Goal: Task Accomplishment & Management: Manage account settings

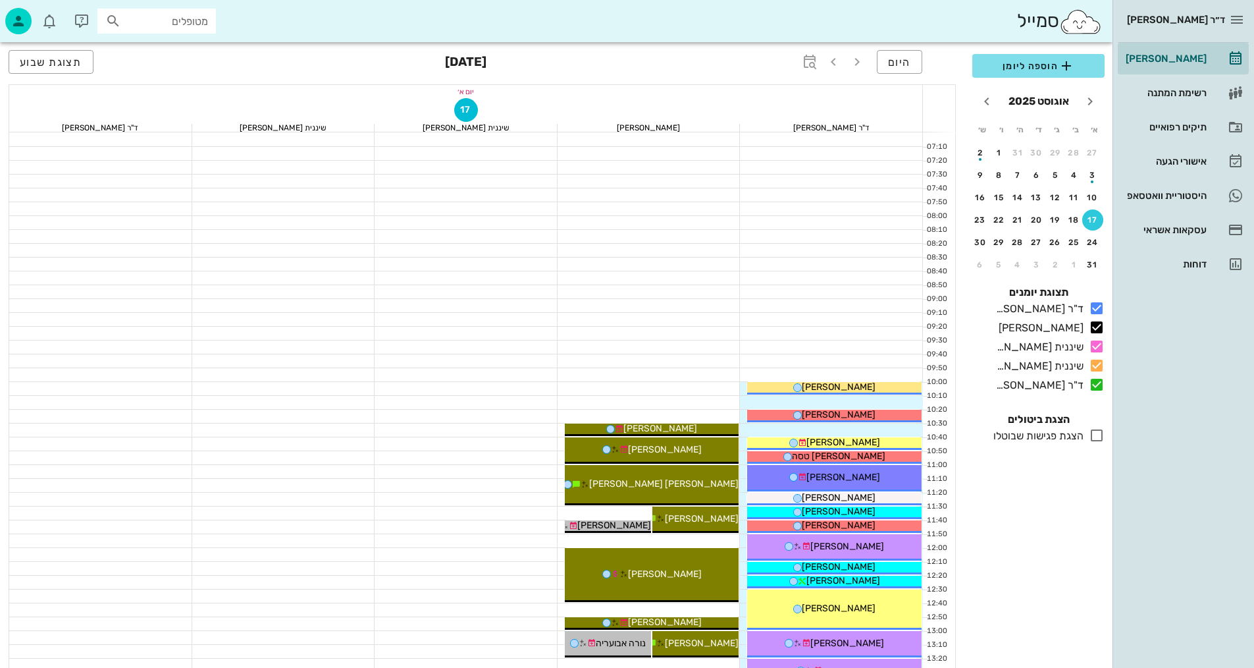
drag, startPoint x: 632, startPoint y: 338, endPoint x: 0, endPoint y: 614, distance: 689.4
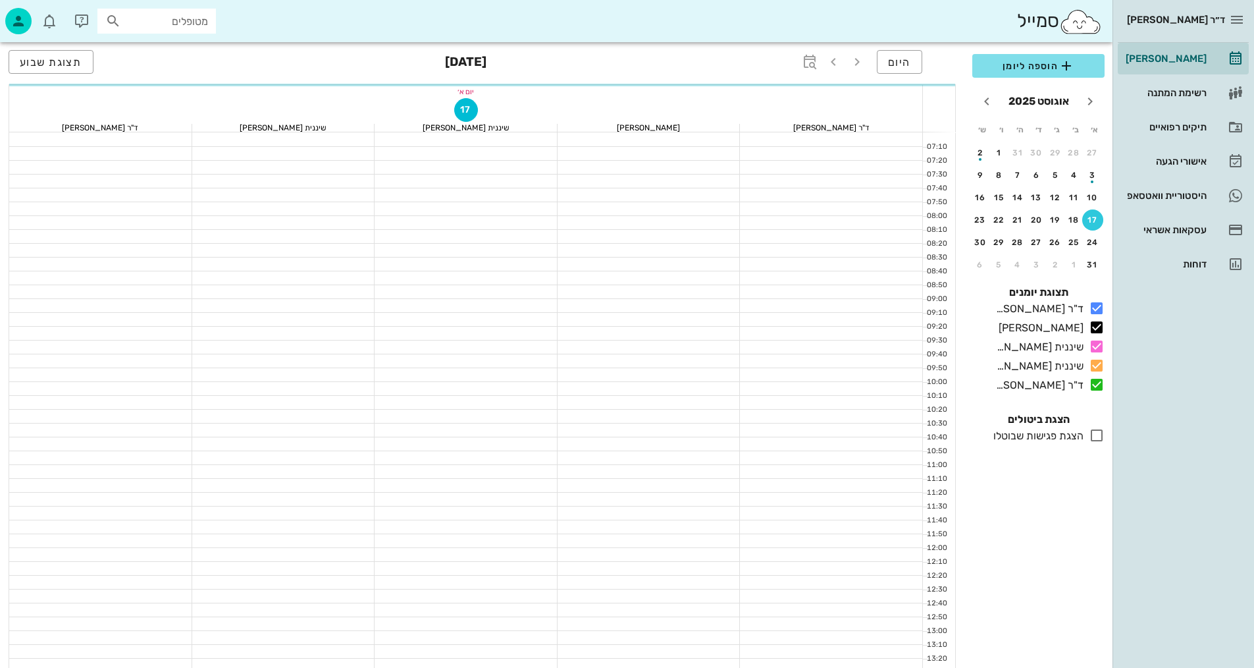
scroll to position [593, 0]
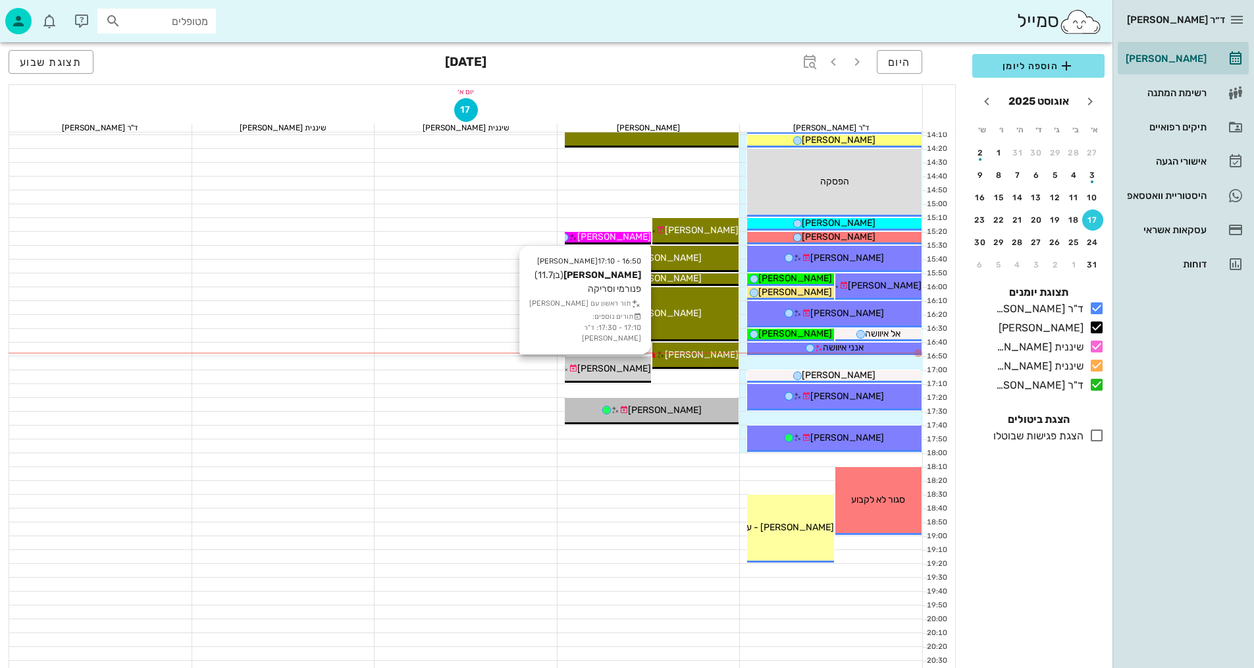
click at [626, 369] on span "[PERSON_NAME]" at bounding box center [614, 368] width 74 height 11
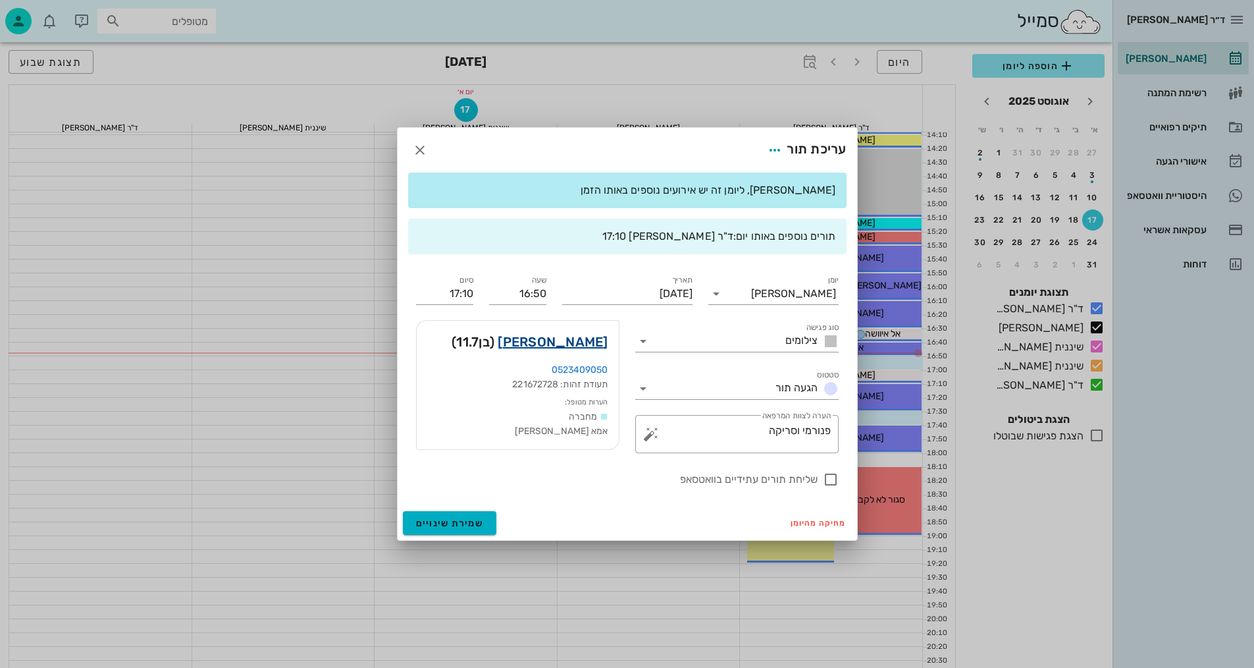
click at [584, 341] on link "עידו נוחיאן" at bounding box center [553, 341] width 110 height 21
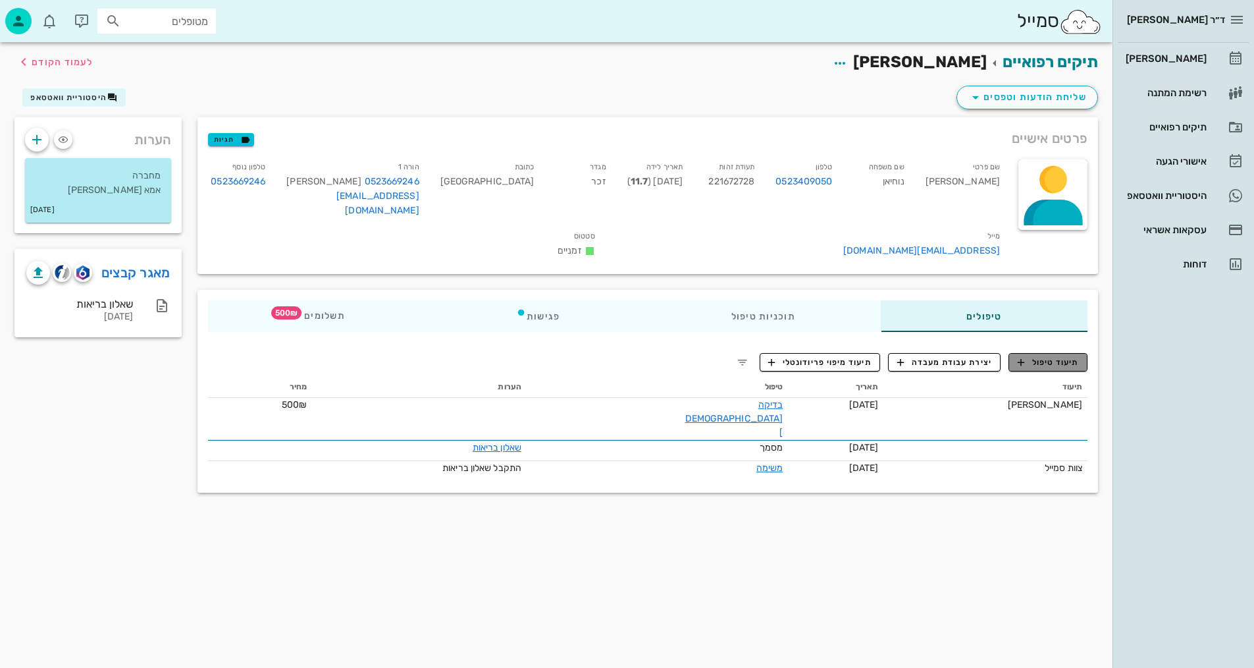
click at [1060, 358] on span "תיעוד טיפול" at bounding box center [1048, 362] width 61 height 12
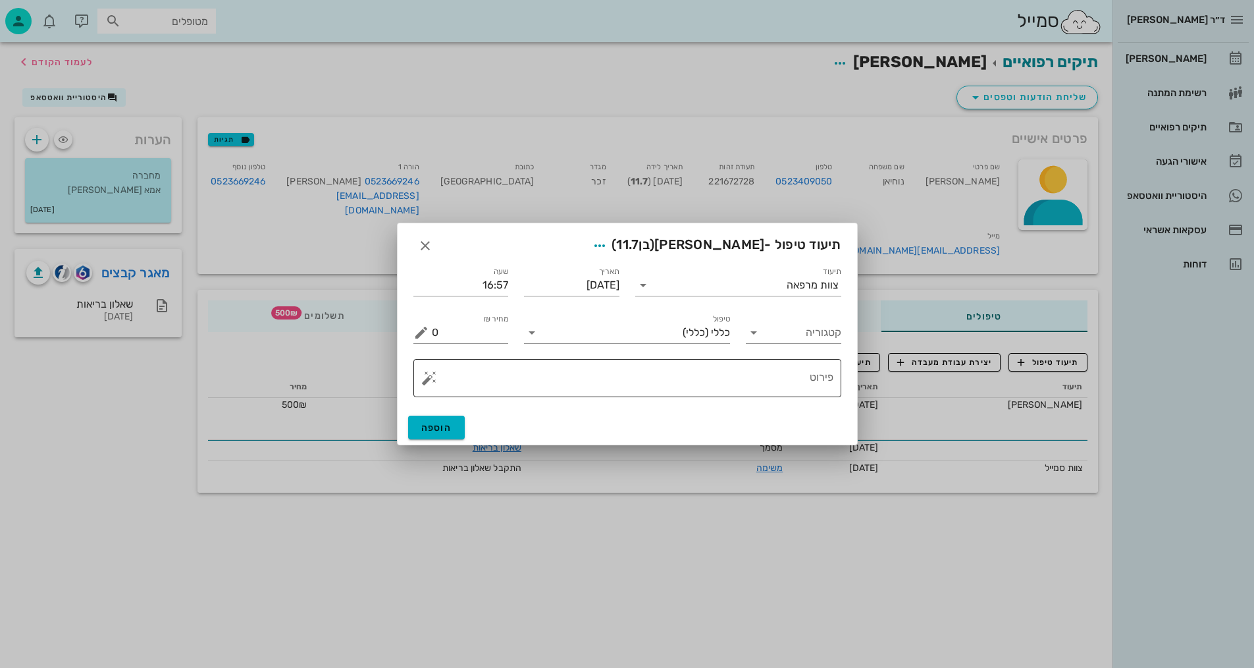
click at [575, 377] on textarea "פירוט" at bounding box center [633, 381] width 402 height 32
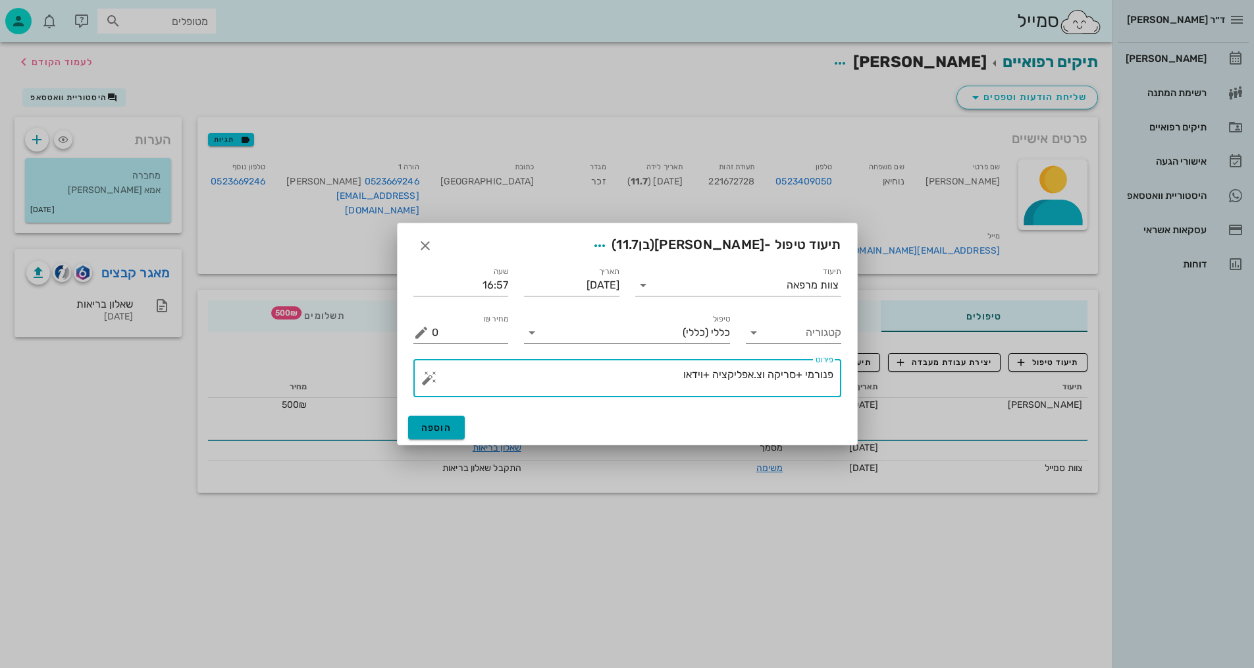
type textarea "פנורמי +סריקה וצ.אפליקציה +וידאו"
drag, startPoint x: 448, startPoint y: 429, endPoint x: 435, endPoint y: 433, distance: 13.6
click at [442, 431] on span "הוספה" at bounding box center [436, 427] width 31 height 11
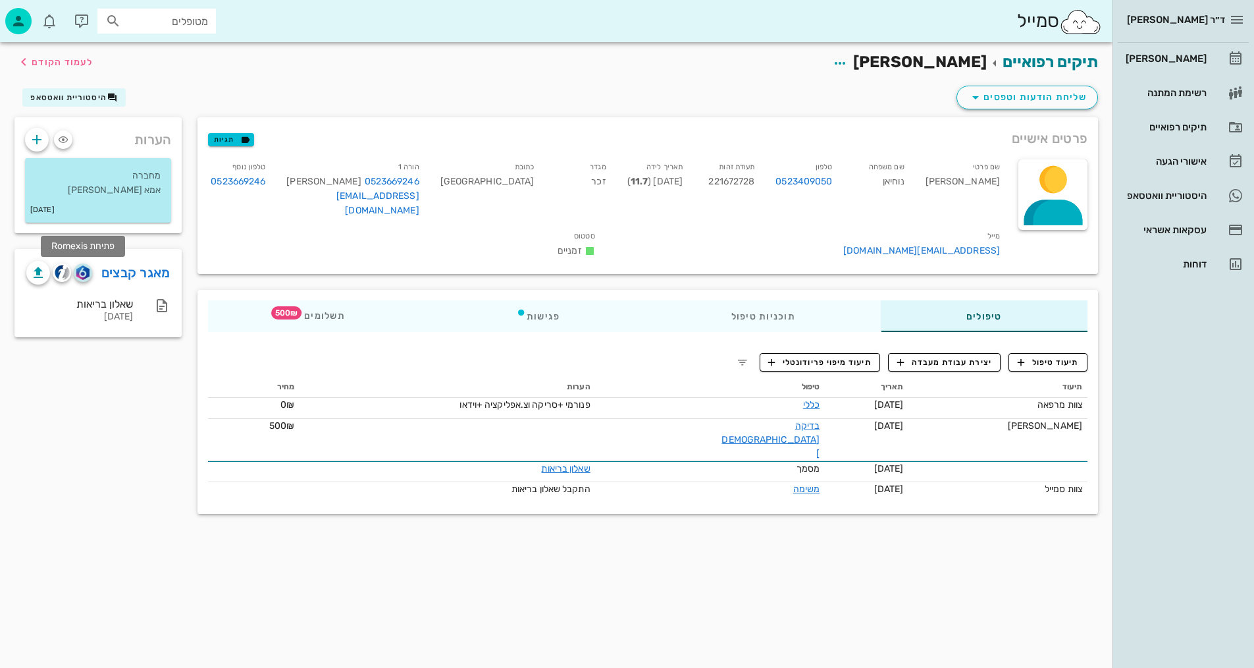
click at [85, 273] on img "button" at bounding box center [82, 272] width 13 height 14
click at [40, 58] on span "לעמוד הקודם" at bounding box center [62, 62] width 61 height 11
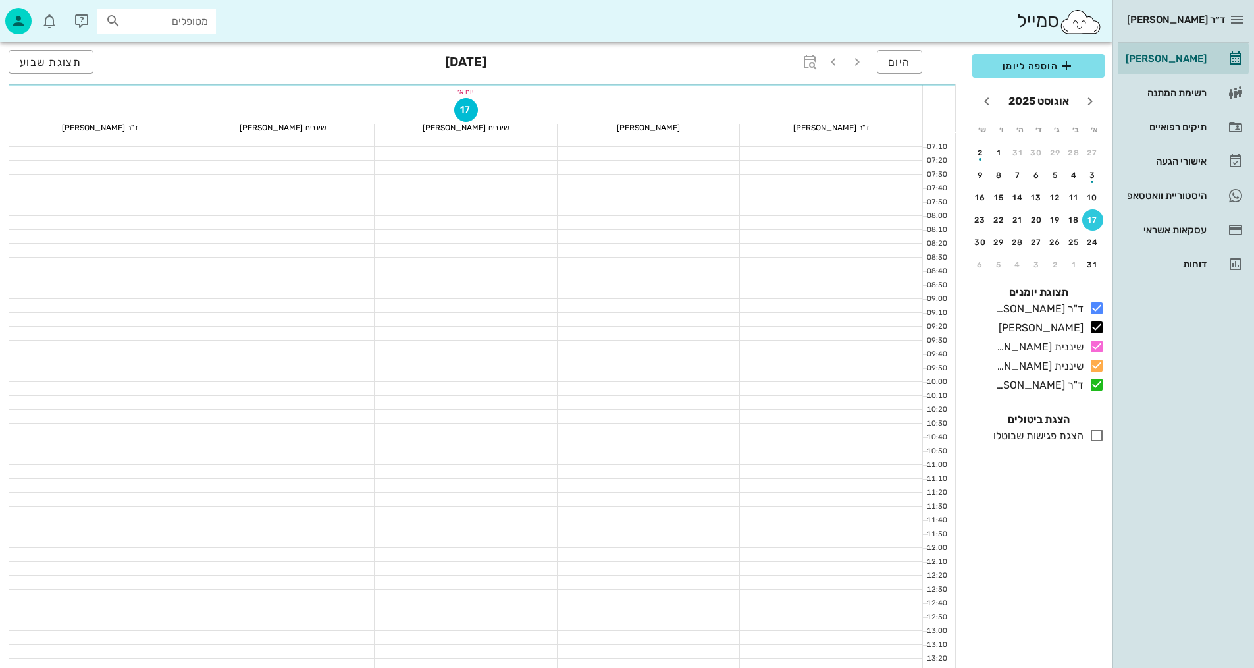
scroll to position [593, 0]
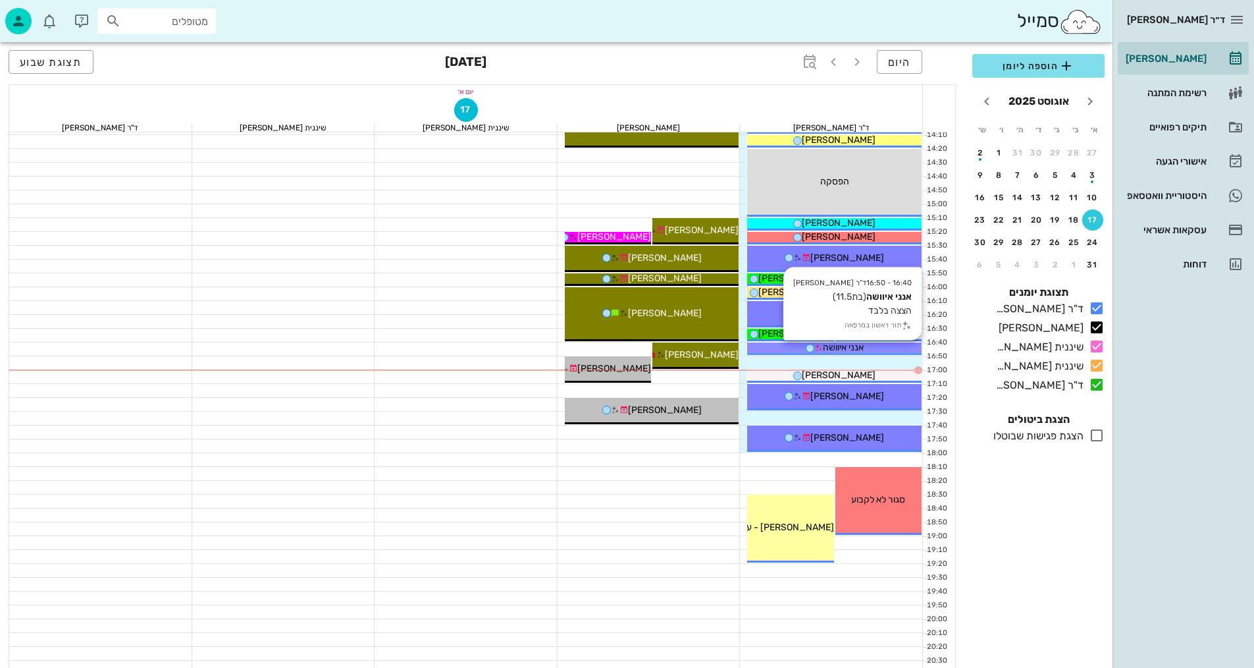
click at [901, 347] on div "אנני איוושה" at bounding box center [834, 347] width 174 height 14
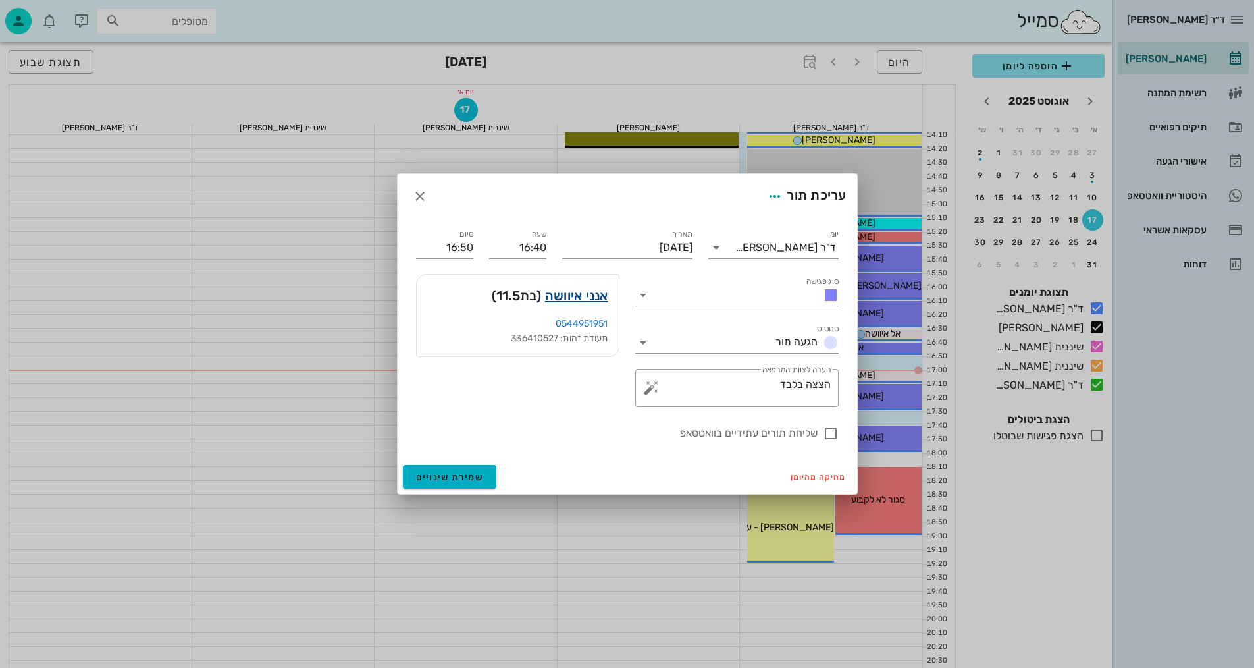
click at [566, 293] on link "אנני איוושה" at bounding box center [576, 295] width 63 height 21
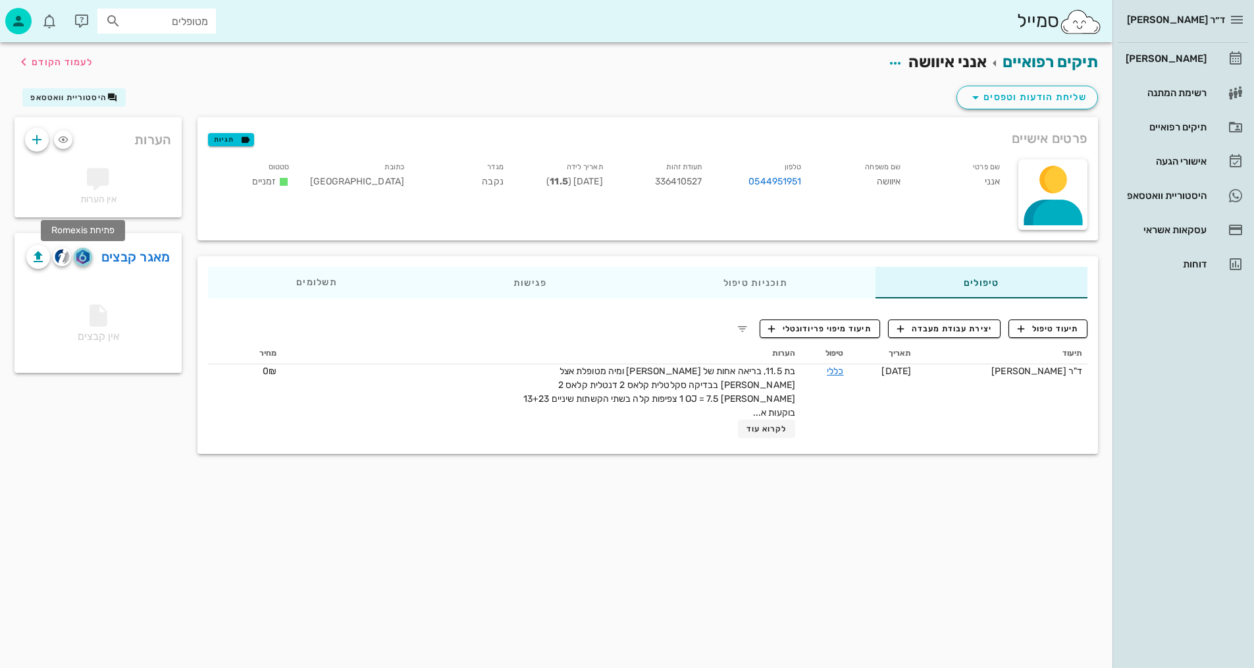
click at [85, 255] on img "button" at bounding box center [82, 257] width 13 height 14
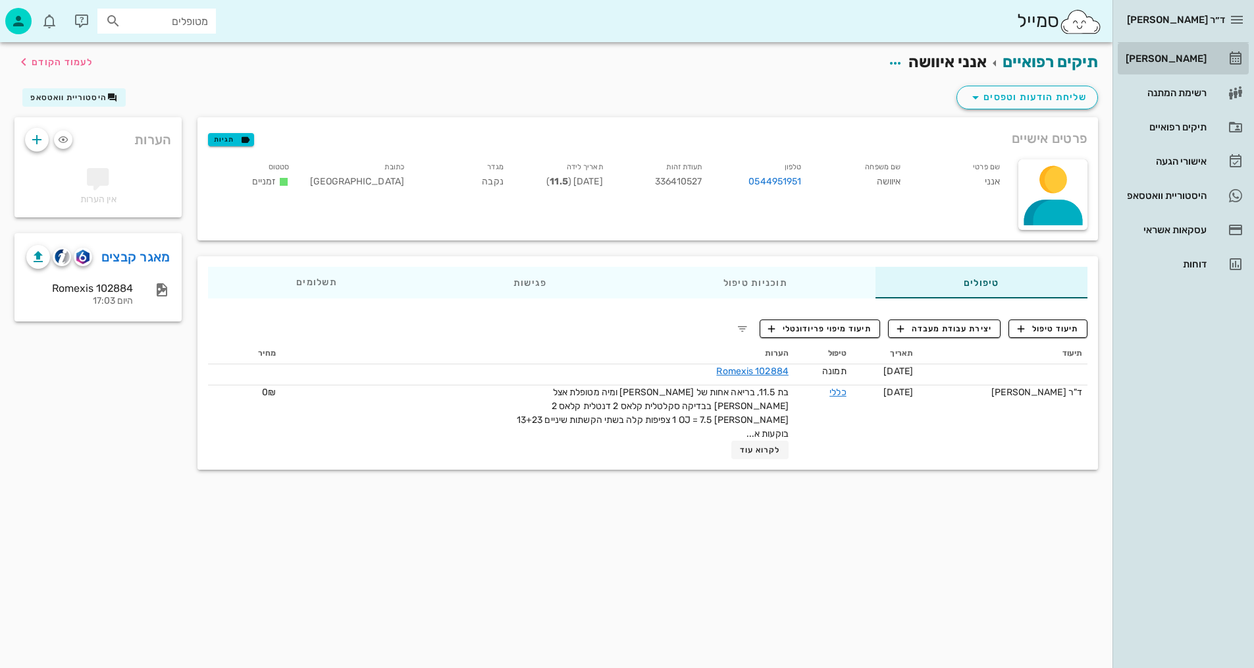
click at [1191, 59] on div "[PERSON_NAME]" at bounding box center [1165, 58] width 84 height 11
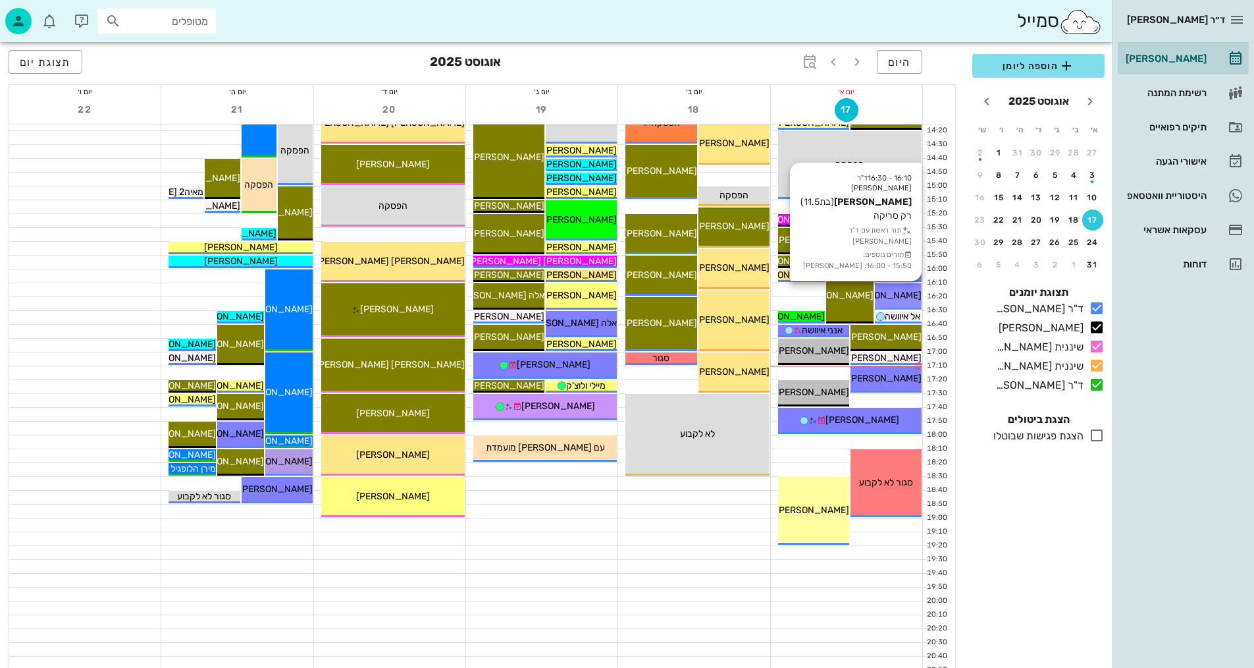
scroll to position [618, 0]
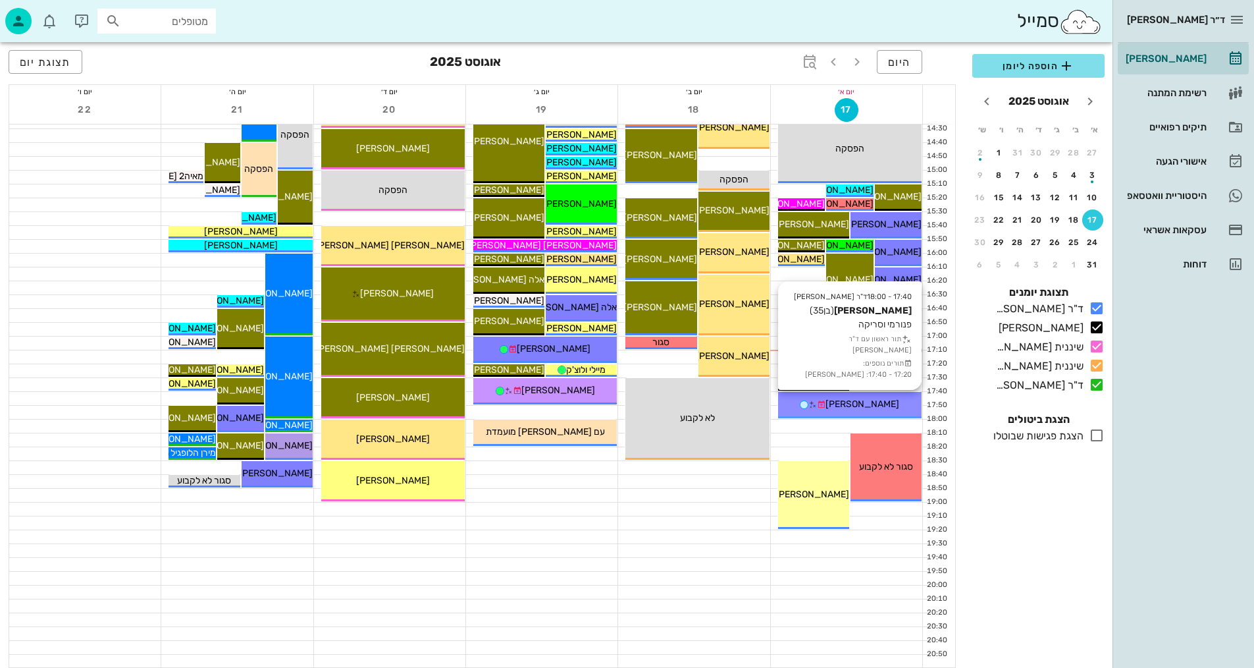
click at [853, 402] on span "[PERSON_NAME]" at bounding box center [863, 403] width 74 height 11
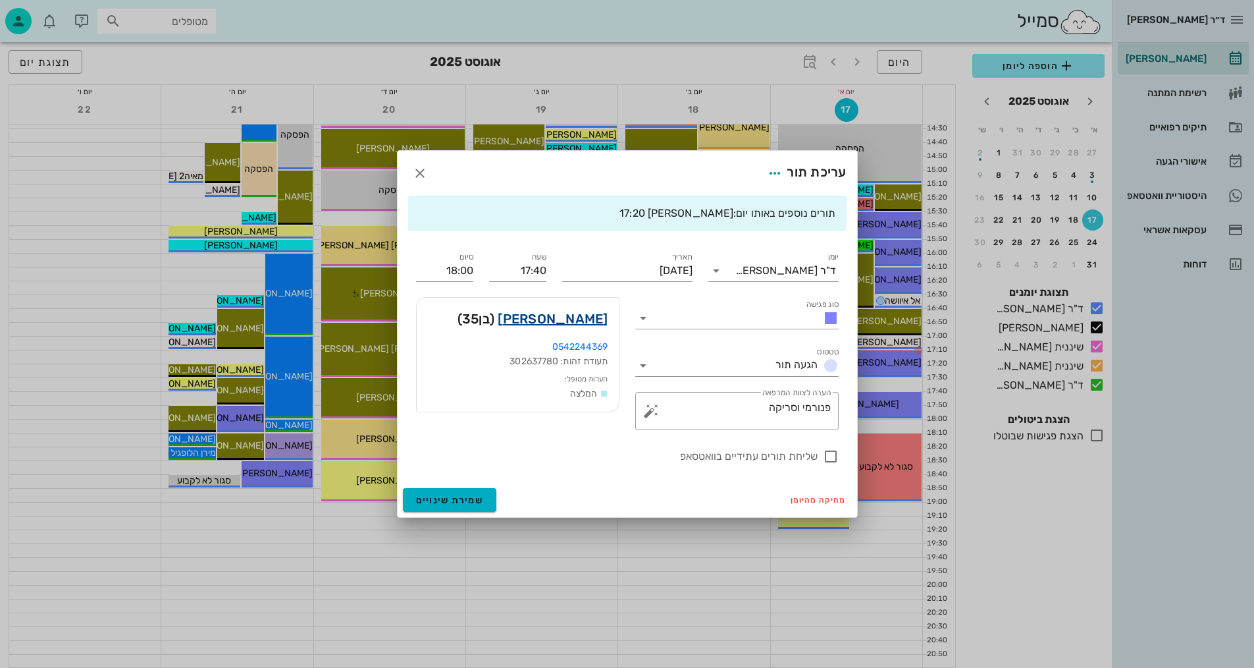
click at [566, 317] on link "אחישי חדד" at bounding box center [553, 318] width 110 height 21
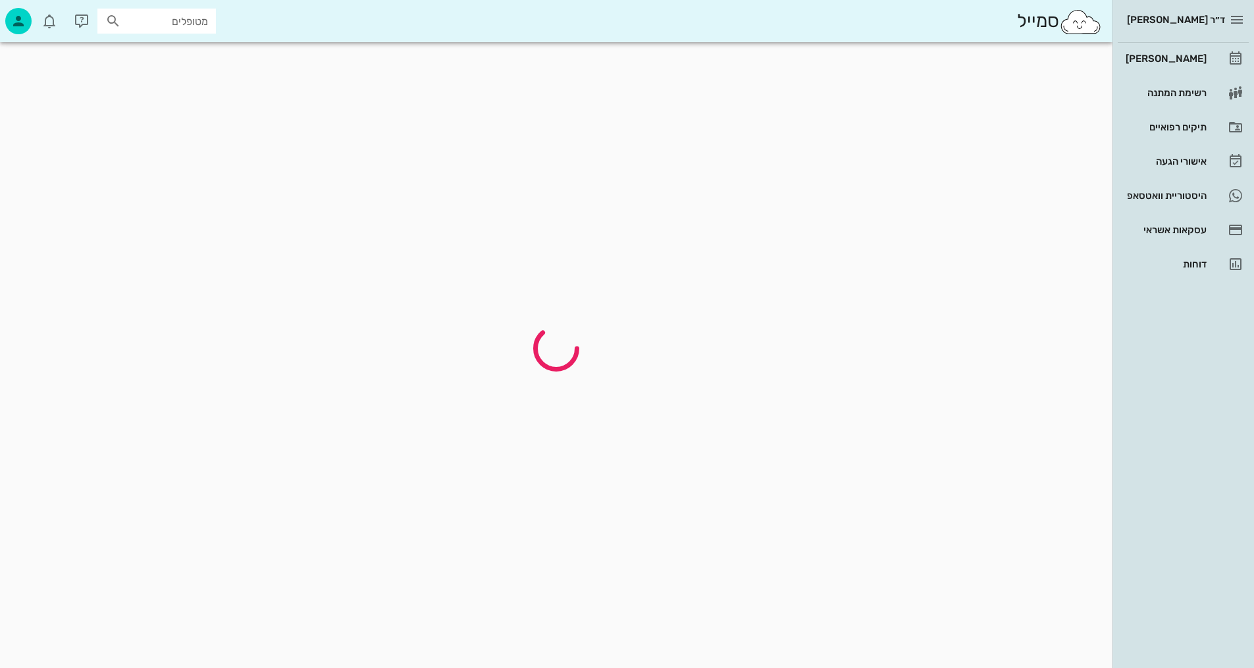
click at [566, 317] on div at bounding box center [557, 348] width 1100 height 62
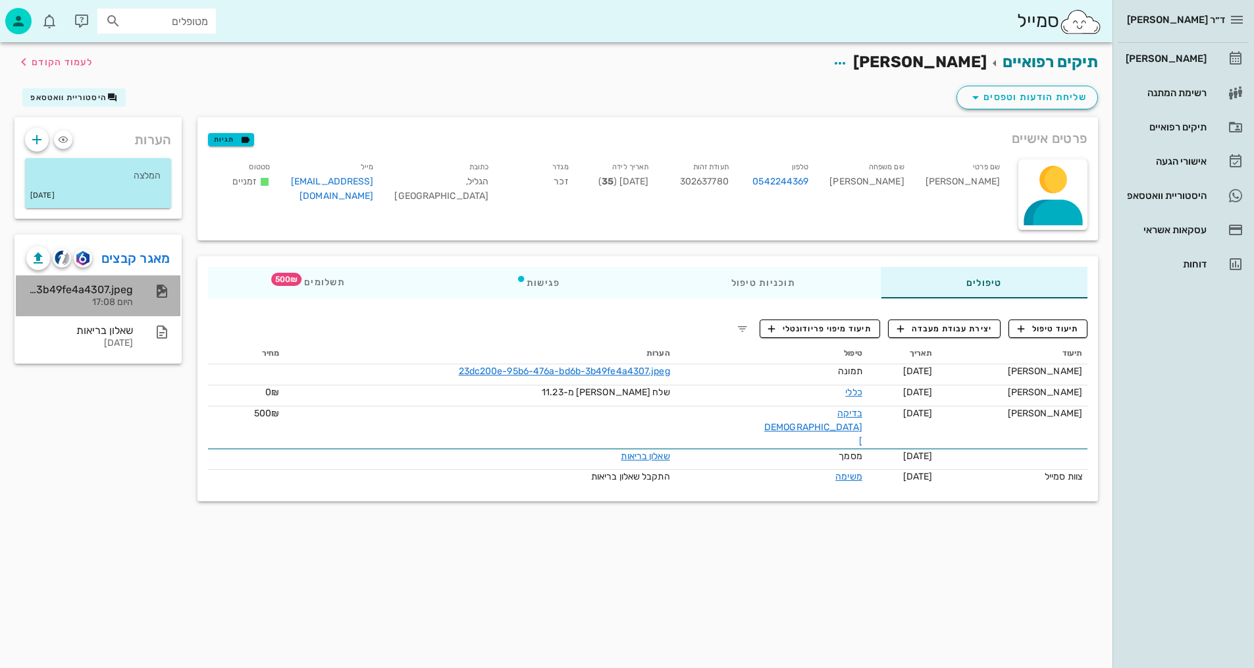
click at [99, 292] on div "23dc200e-95b6-476a-bd6b-3b49fe4a4307.jpeg" at bounding box center [79, 289] width 107 height 13
click at [110, 292] on div "23dc200e-95b6-476a-bd6b-3b49fe4a4307.jpeg" at bounding box center [79, 289] width 107 height 13
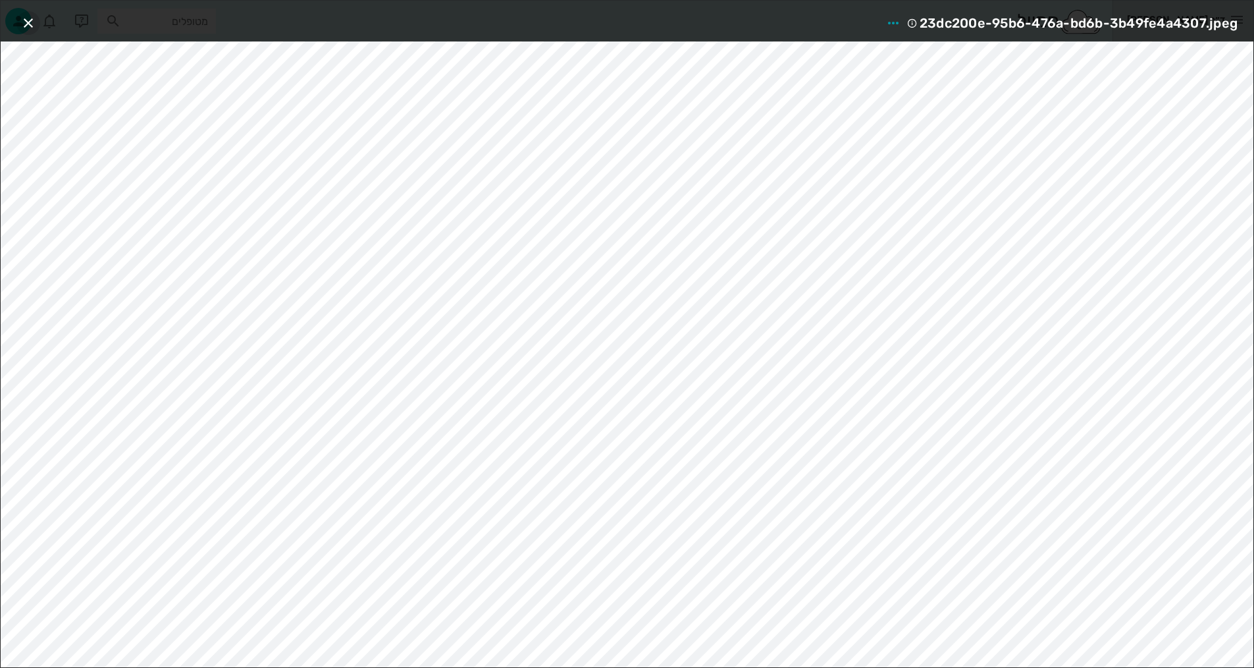
click at [22, 17] on icon "button" at bounding box center [28, 23] width 16 height 16
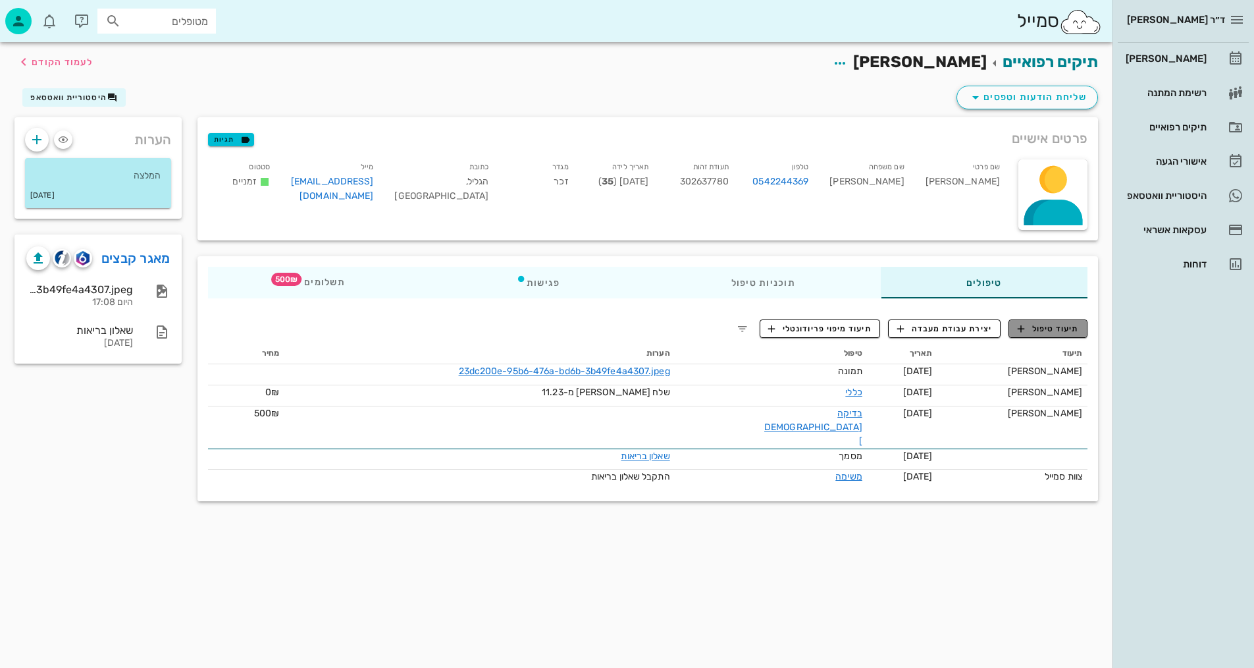
click at [1058, 323] on span "תיעוד טיפול" at bounding box center [1048, 329] width 61 height 12
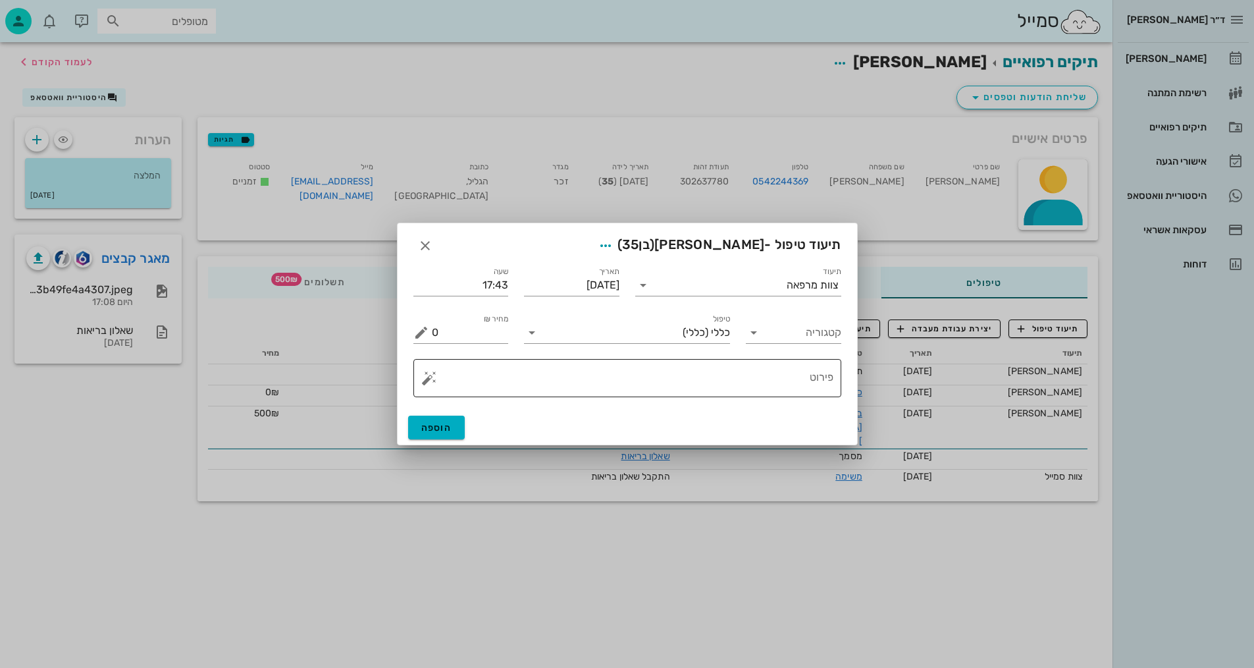
click at [729, 384] on textarea "פירוט" at bounding box center [633, 381] width 402 height 32
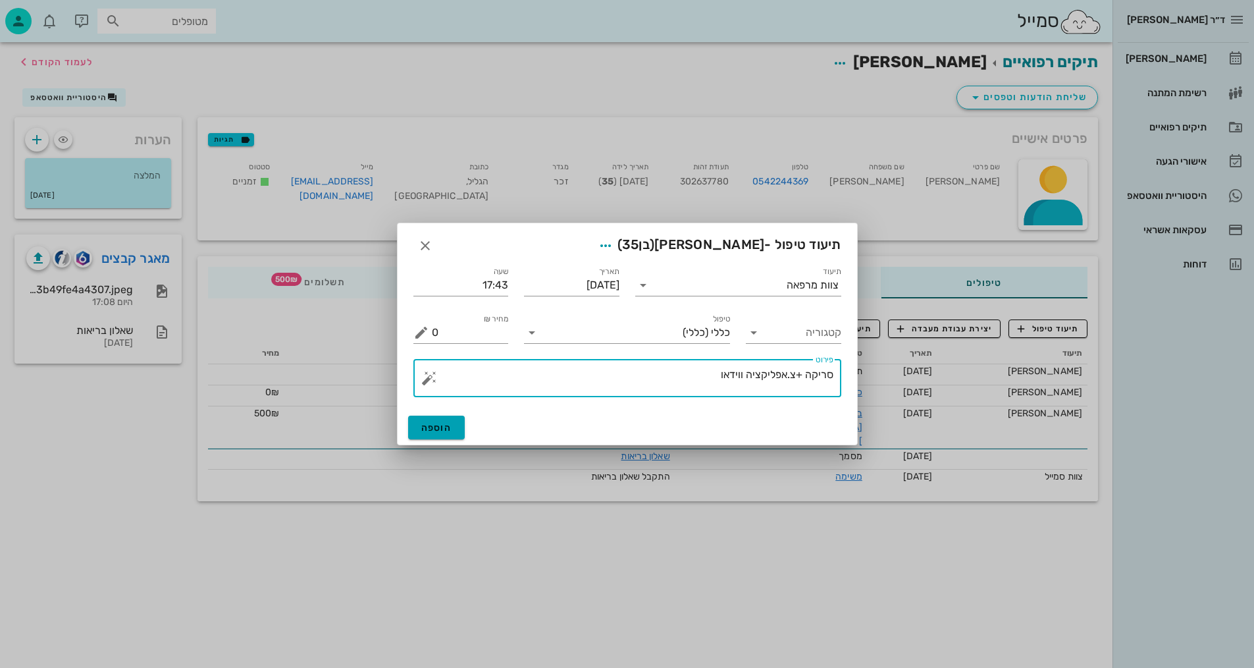
type textarea "סריקה +צ.אפליקציה ווידאו"
click at [456, 431] on button "הוספה" at bounding box center [436, 427] width 57 height 24
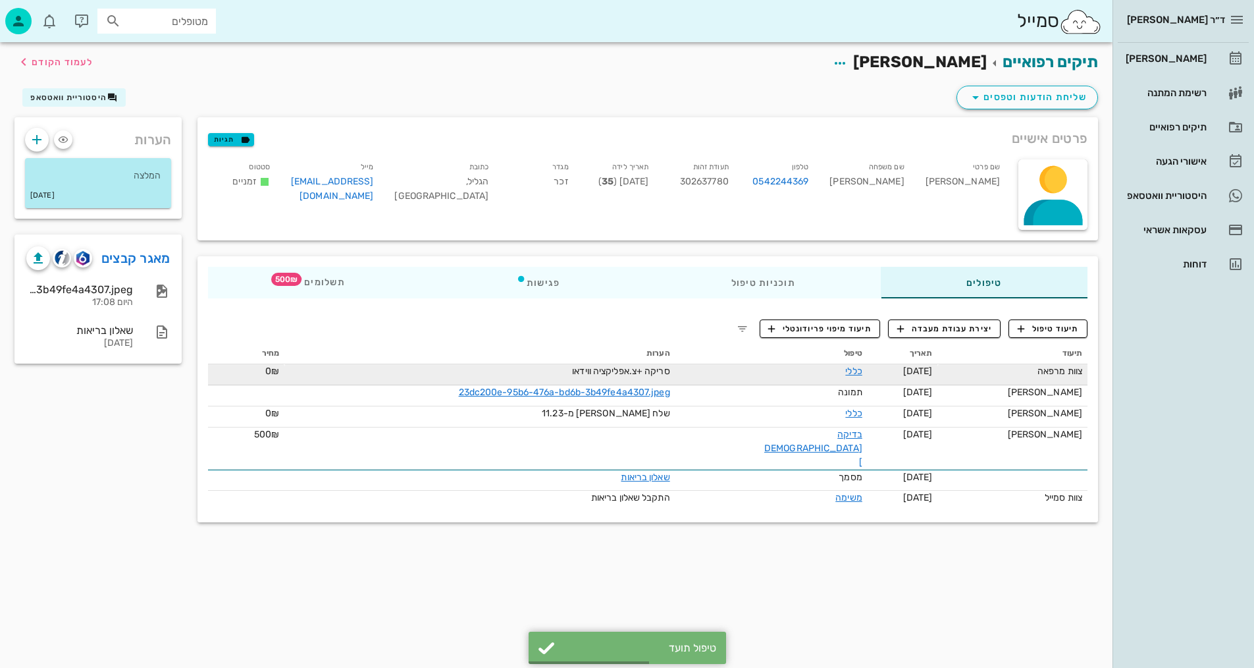
click at [856, 373] on link "כללי" at bounding box center [853, 370] width 16 height 11
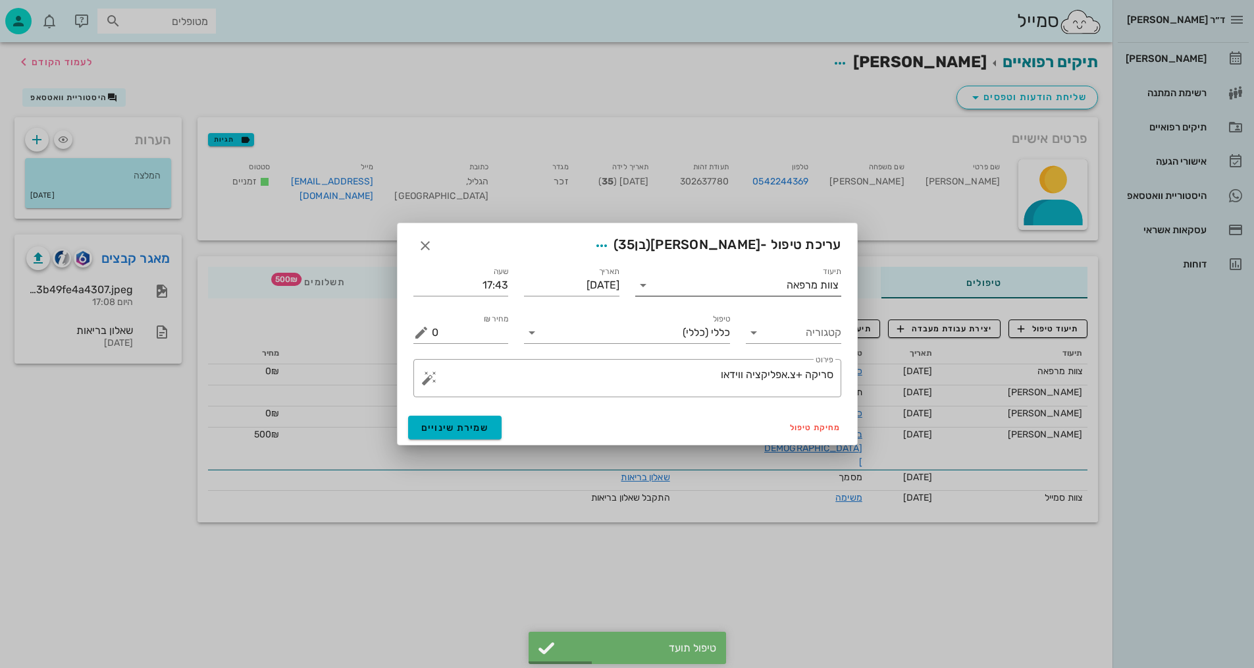
click at [792, 289] on div "צוות מרפאה" at bounding box center [813, 285] width 52 height 12
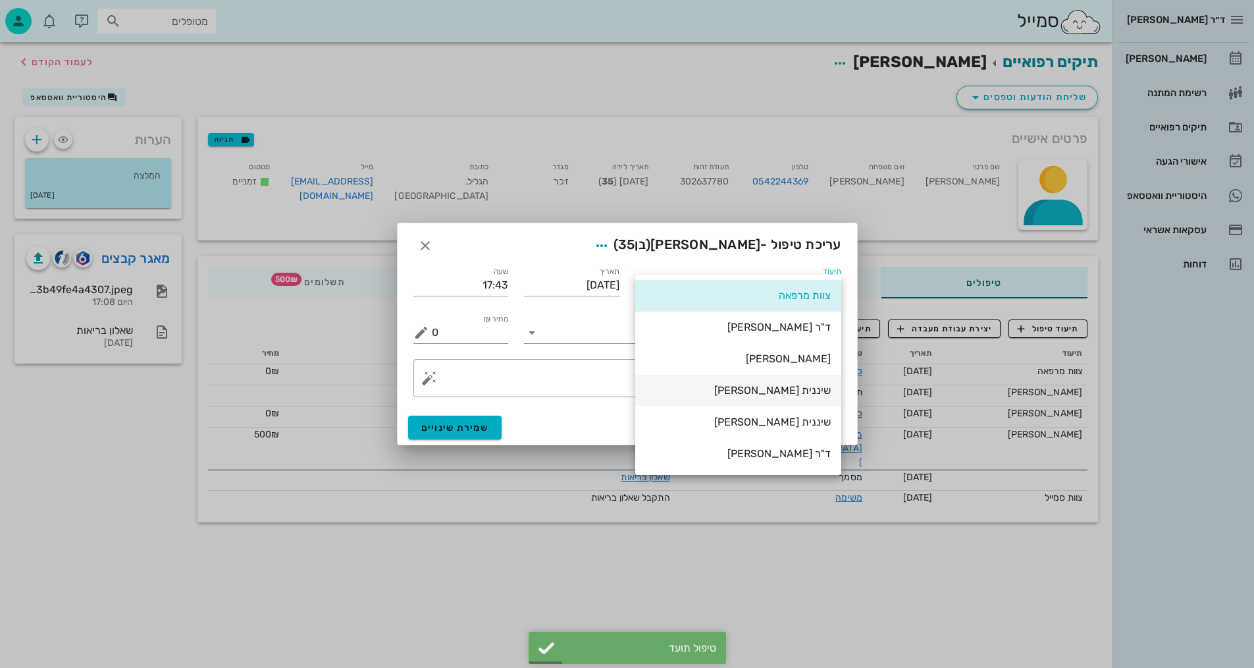
click at [808, 390] on div "שיננית [PERSON_NAME]" at bounding box center [738, 390] width 185 height 13
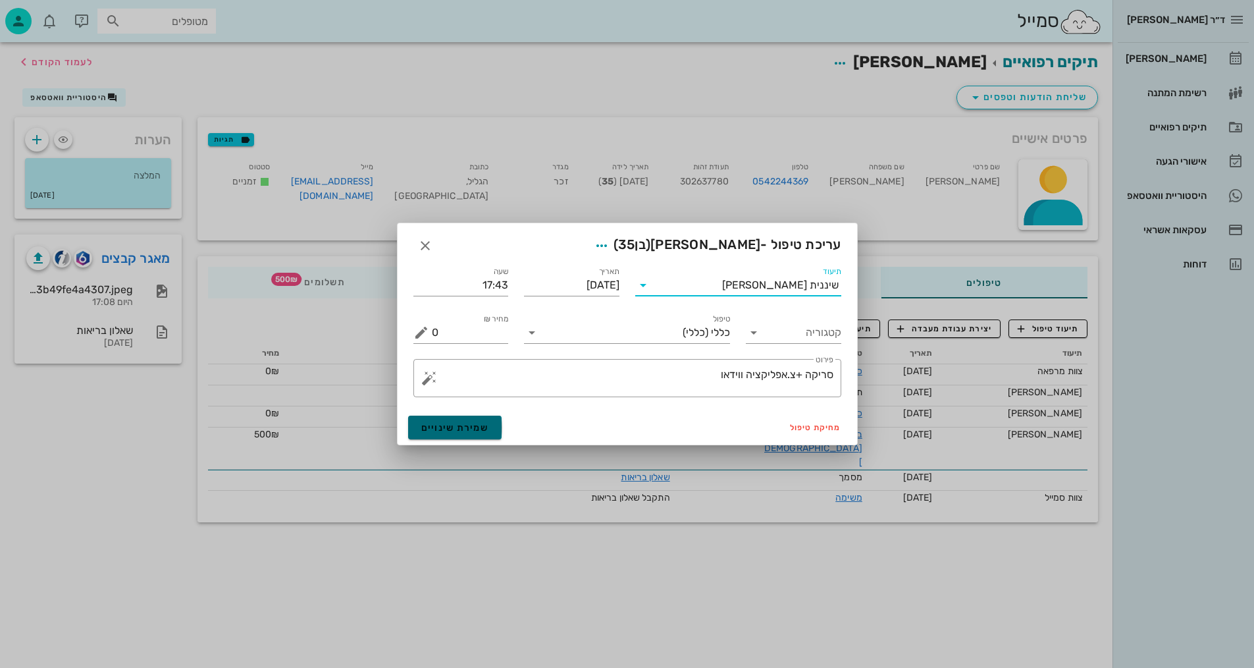
click at [452, 427] on span "שמירת שינויים" at bounding box center [455, 427] width 68 height 11
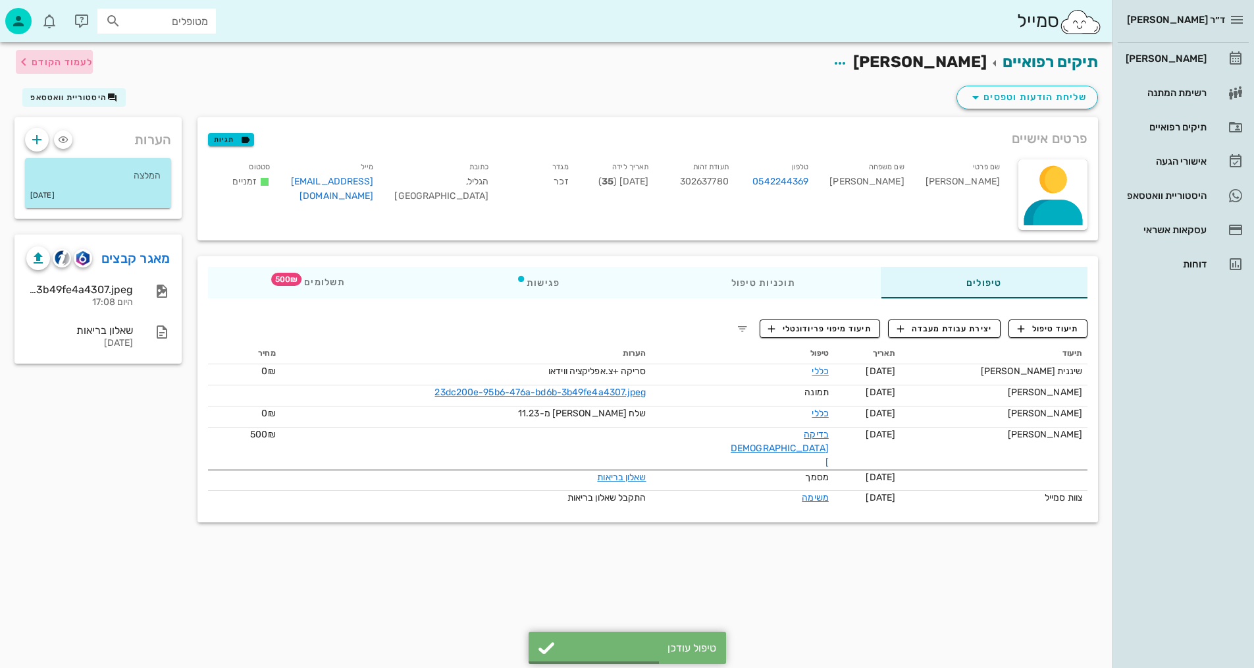
click at [48, 65] on span "לעמוד הקודם" at bounding box center [62, 62] width 61 height 11
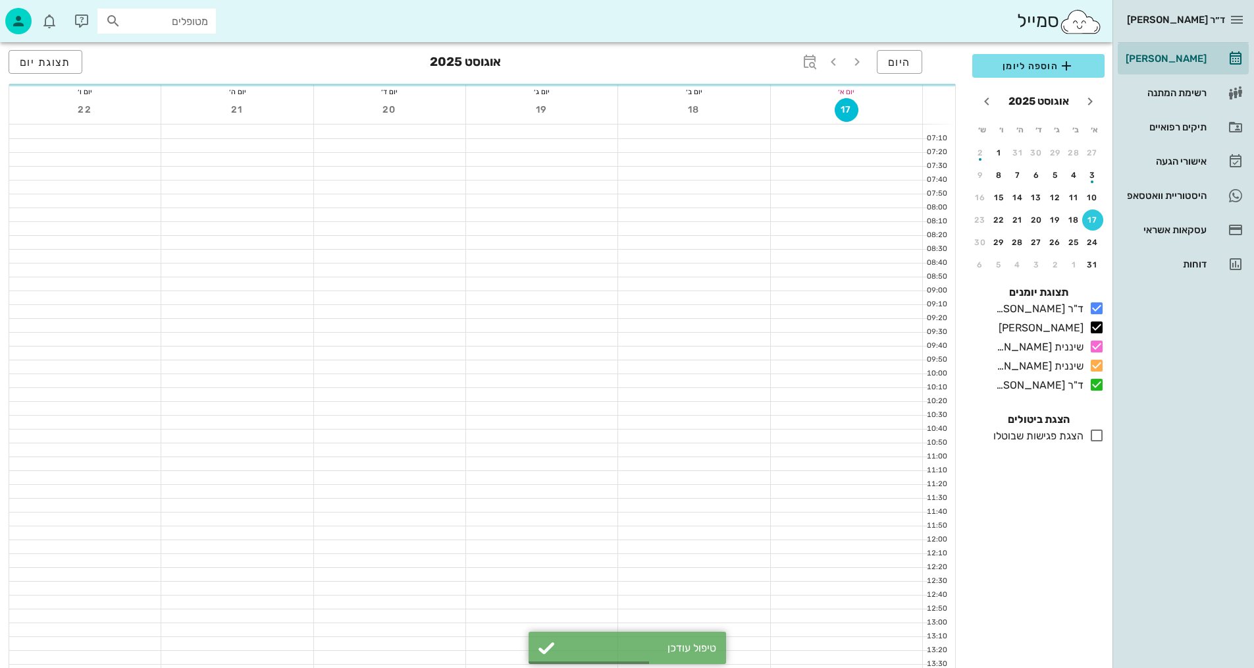
scroll to position [618, 0]
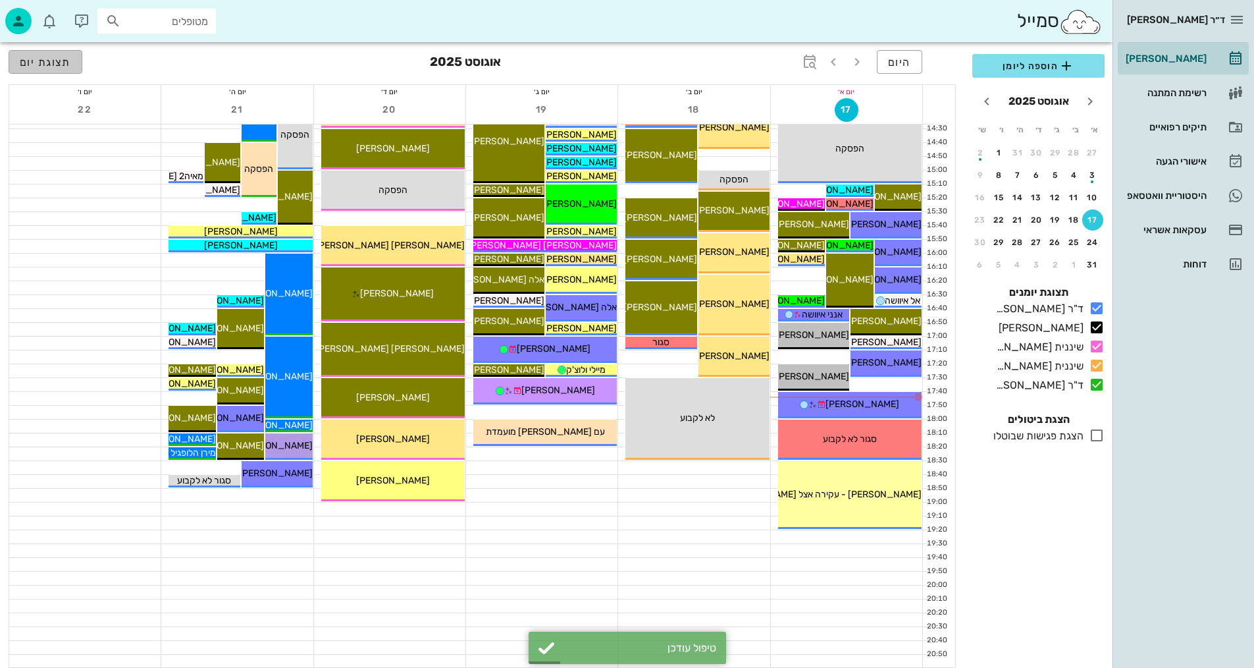
click at [45, 64] on span "תצוגת יום" at bounding box center [45, 62] width 51 height 13
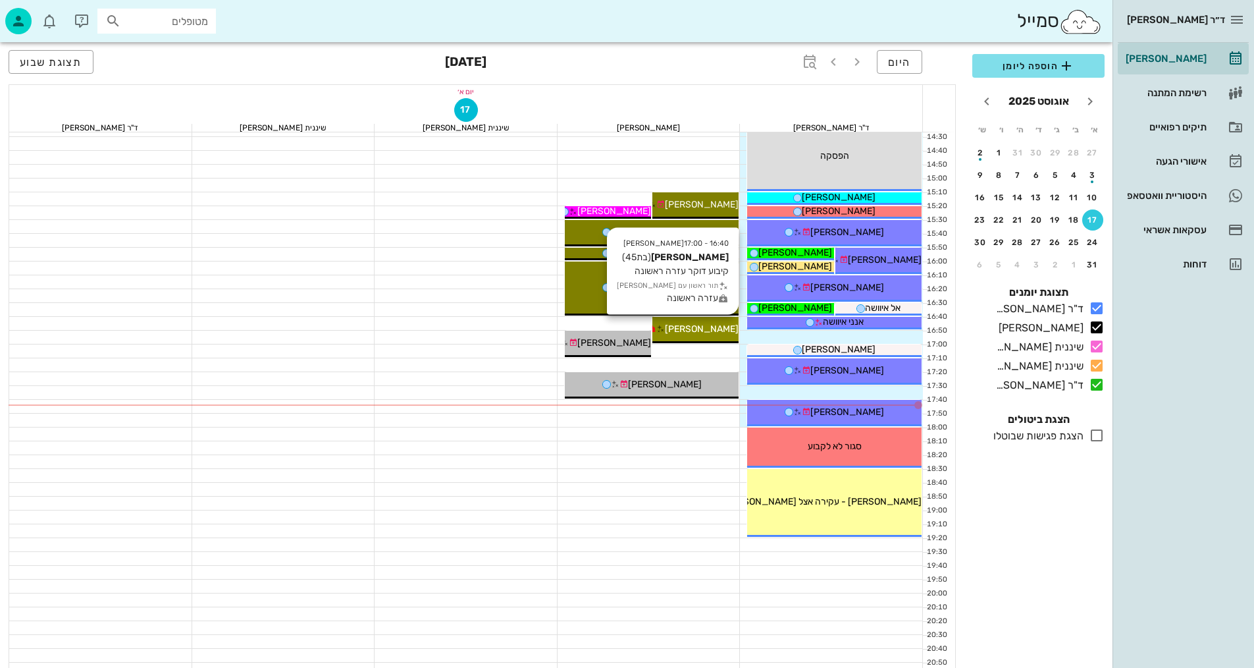
click at [725, 327] on span "[PERSON_NAME]" at bounding box center [702, 328] width 74 height 11
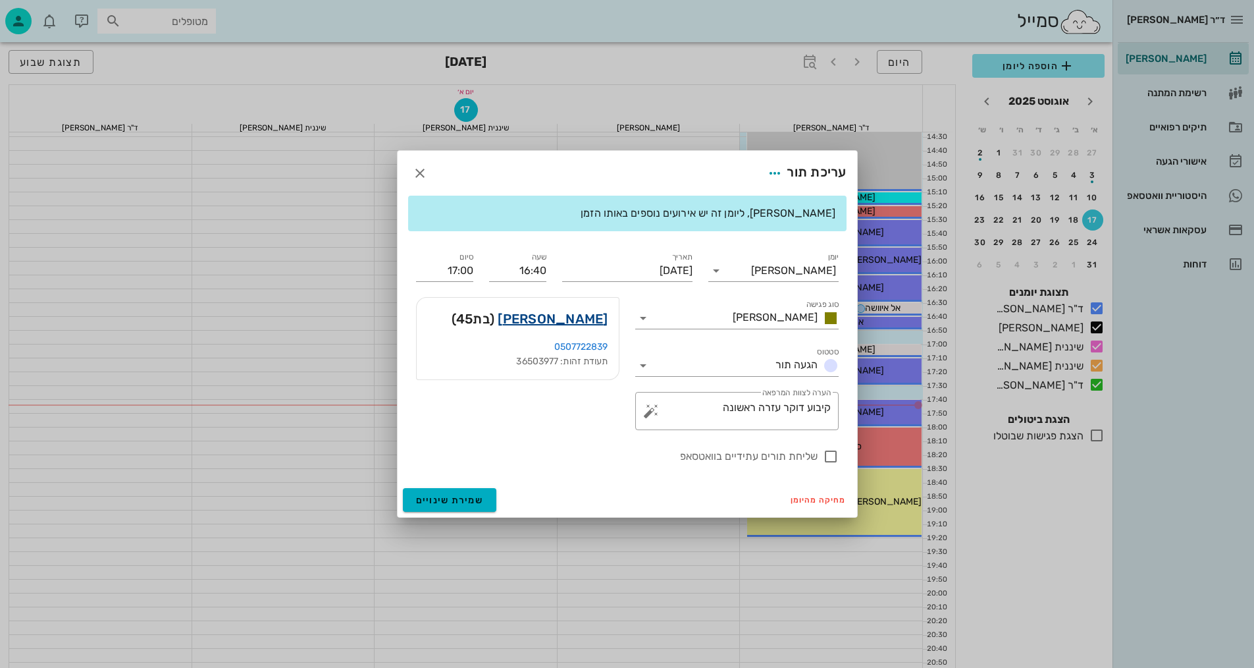
click at [576, 317] on link "רותי גרינבאום" at bounding box center [553, 318] width 110 height 21
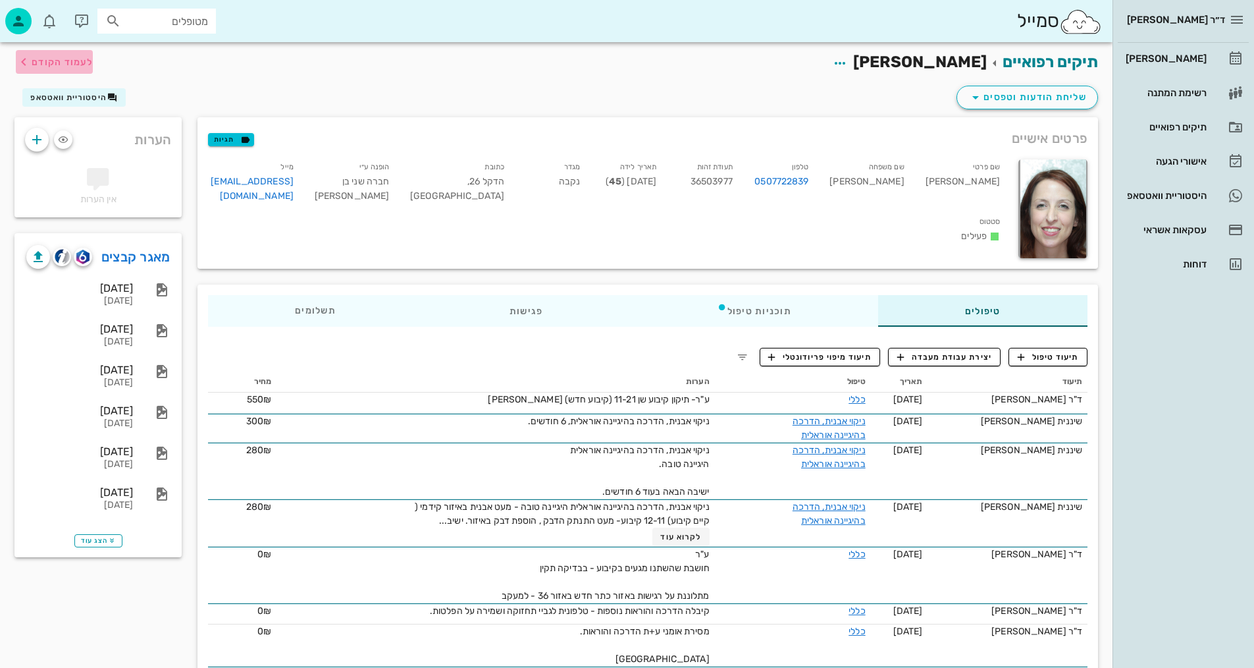
click at [47, 63] on span "לעמוד הקודם" at bounding box center [62, 62] width 61 height 11
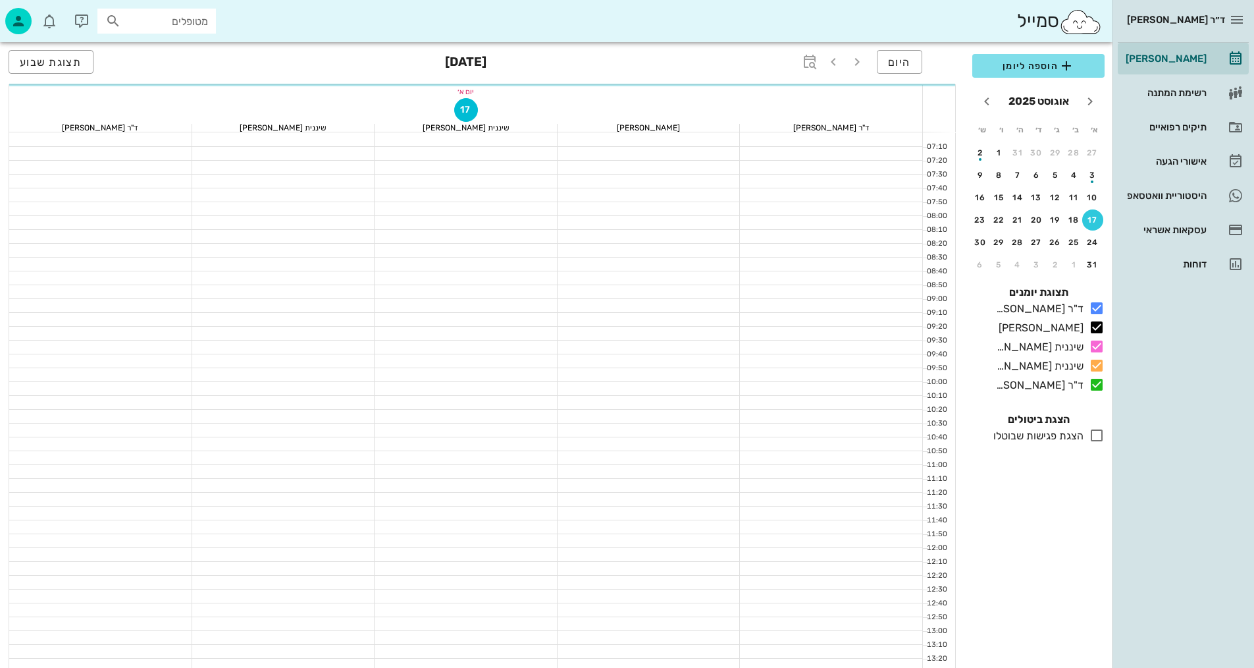
scroll to position [618, 0]
